Goal: Task Accomplishment & Management: Complete application form

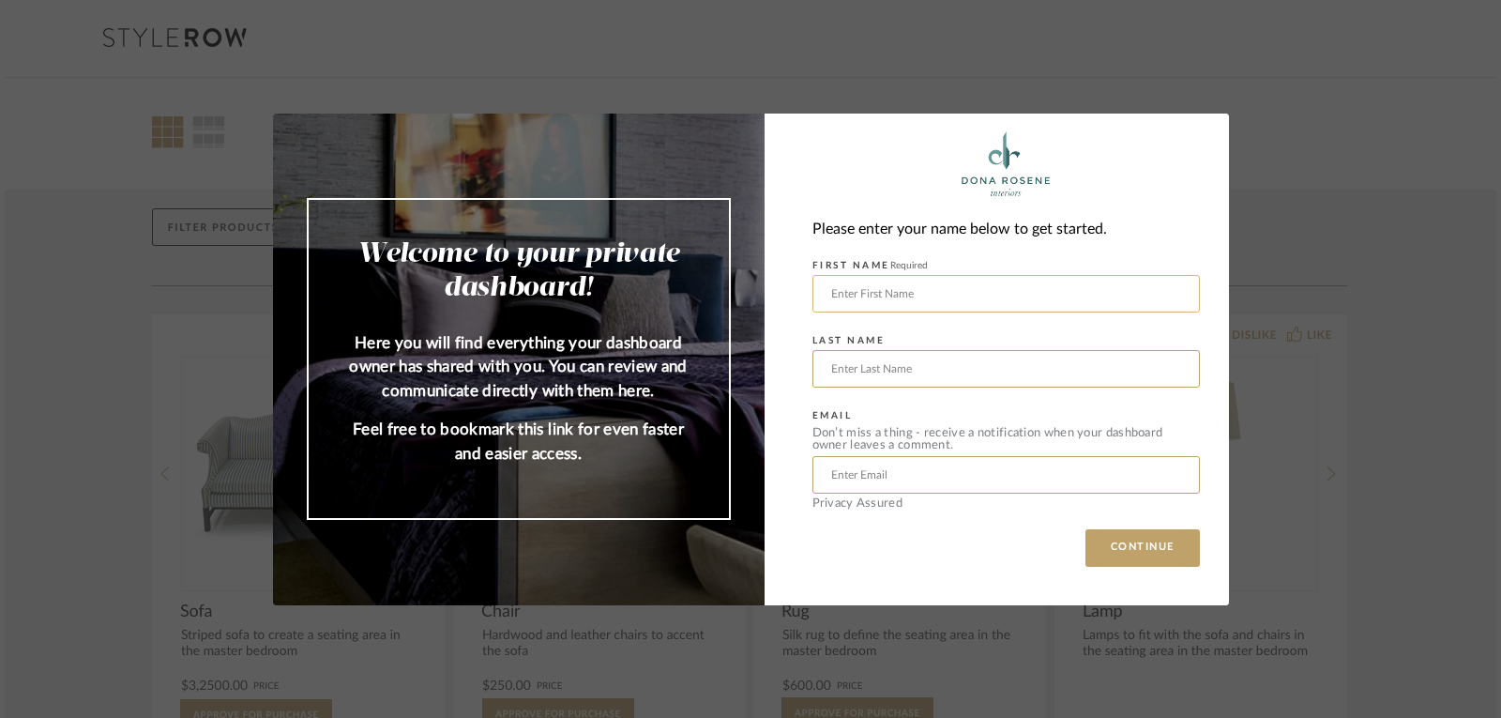
click at [826, 299] on input "text" at bounding box center [1005, 294] width 387 height 38
type input "[PERSON_NAME]"
type input "[EMAIL_ADDRESS][DOMAIN_NAME]"
click at [1134, 553] on button "CONTINUE" at bounding box center [1142, 548] width 114 height 38
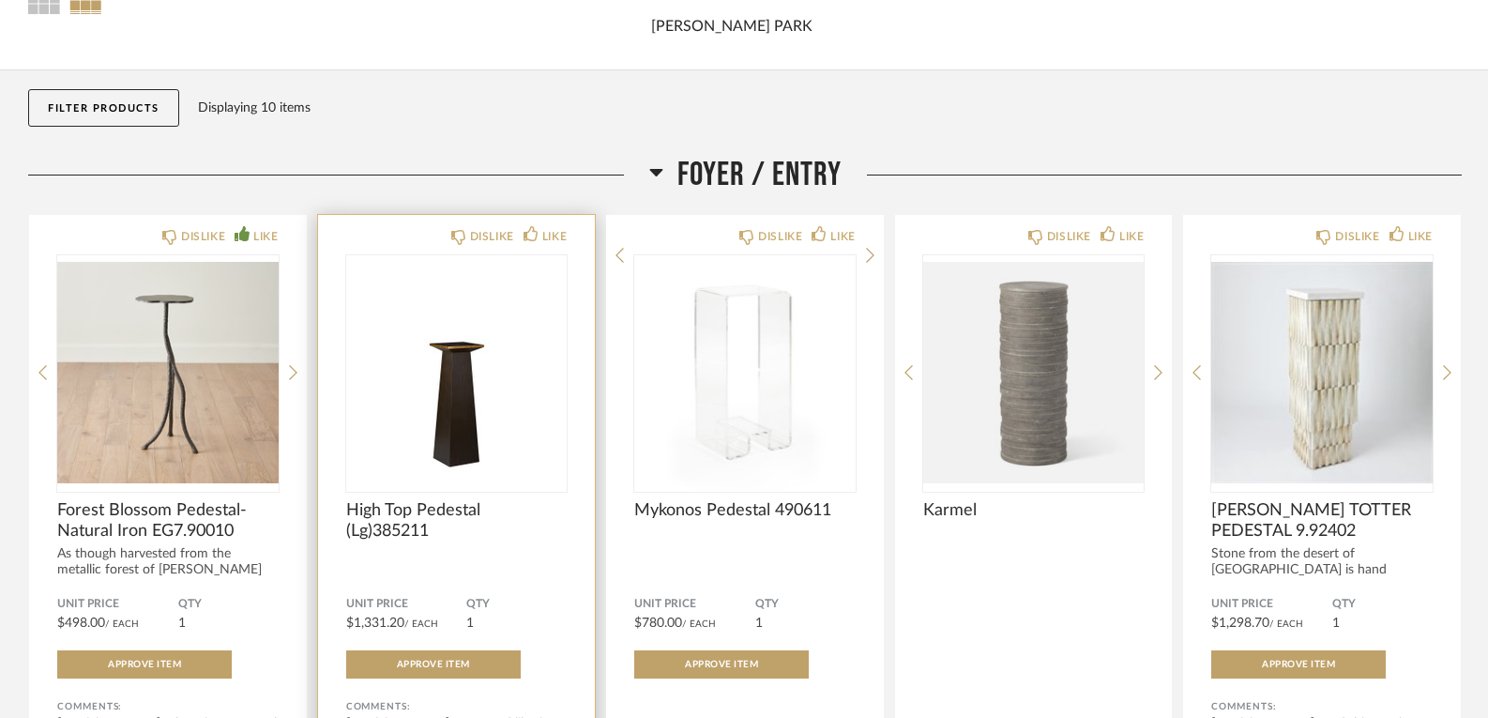
scroll to position [188, 0]
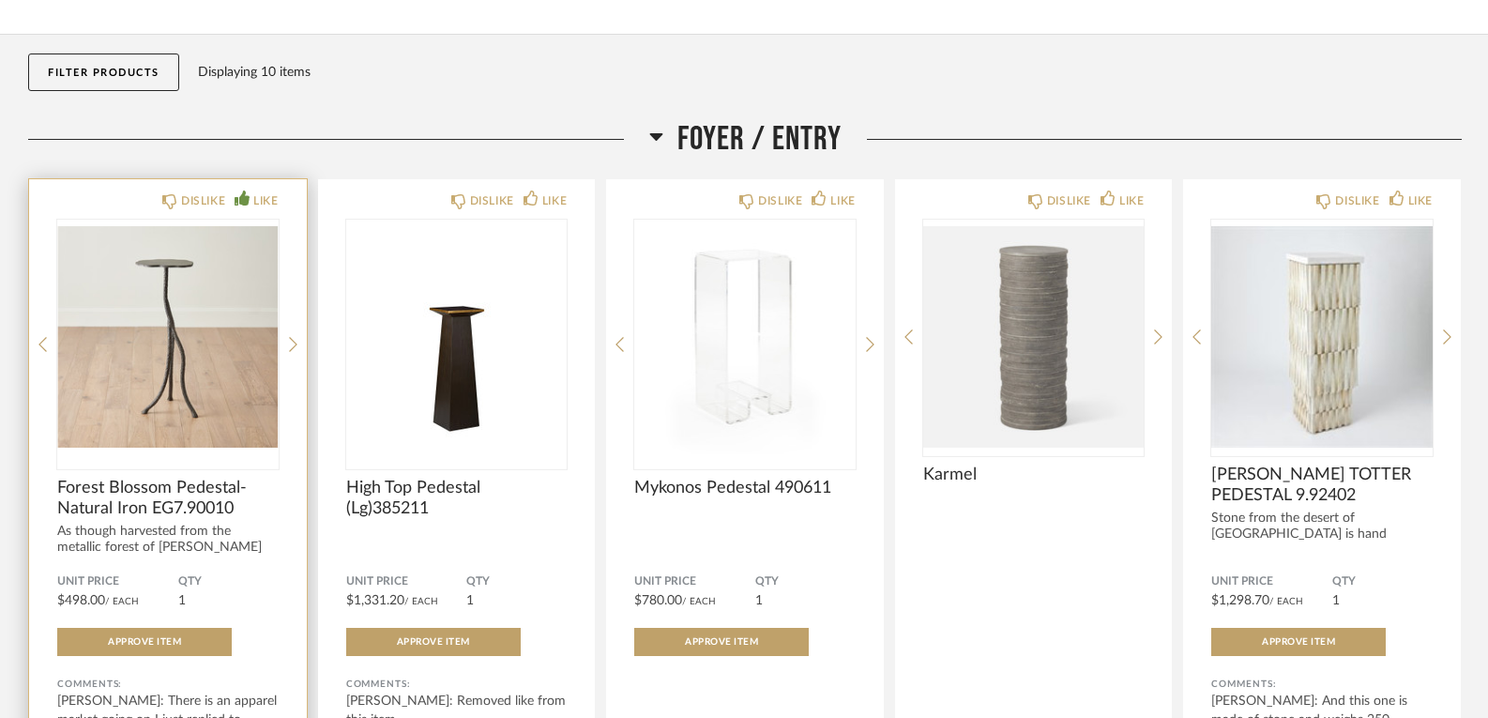
click at [205, 364] on img "0" at bounding box center [167, 337] width 221 height 235
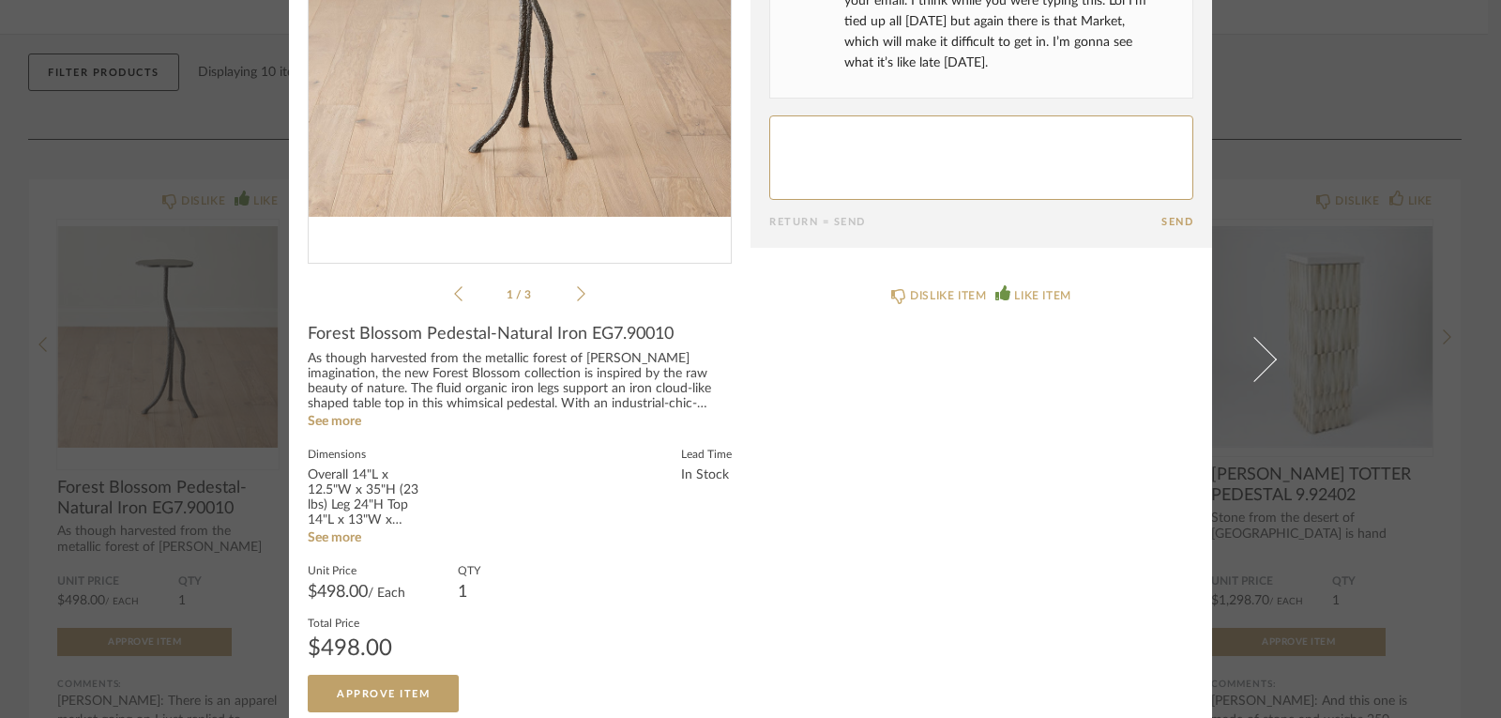
scroll to position [319, 0]
